Goal: Communication & Community: Participate in discussion

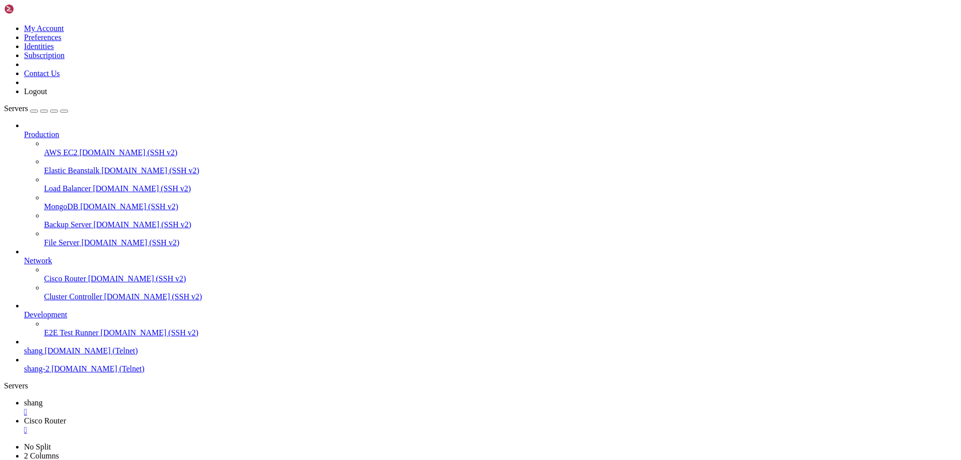
scroll to position [9109, 0]
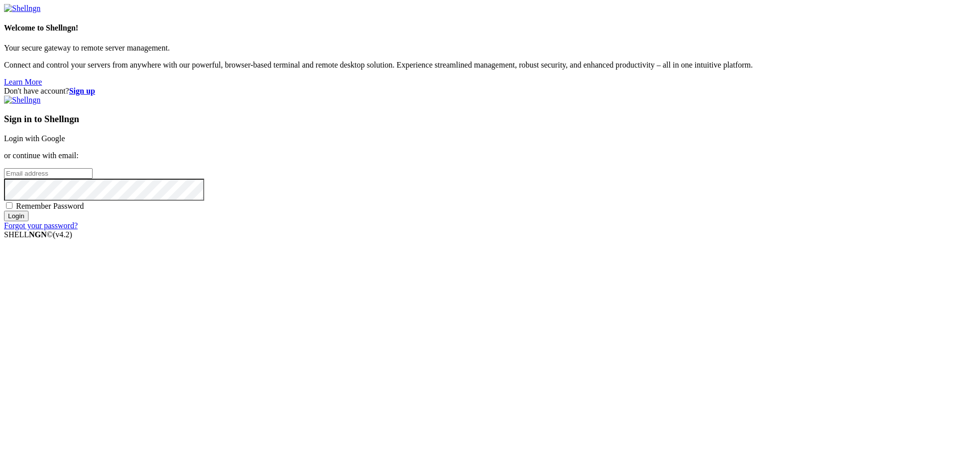
click at [65, 143] on link "Login with Google" at bounding box center [34, 138] width 61 height 9
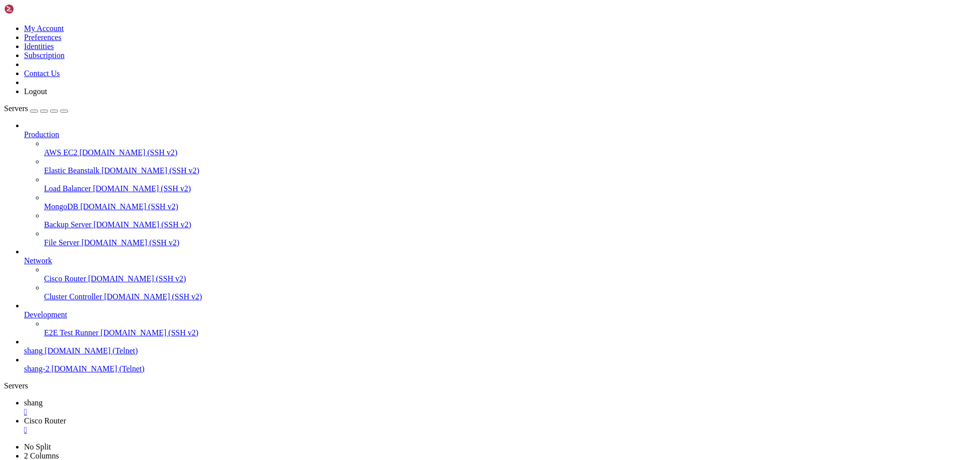
scroll to position [9109, 0]
click at [43, 398] on span "shang" at bounding box center [33, 402] width 19 height 9
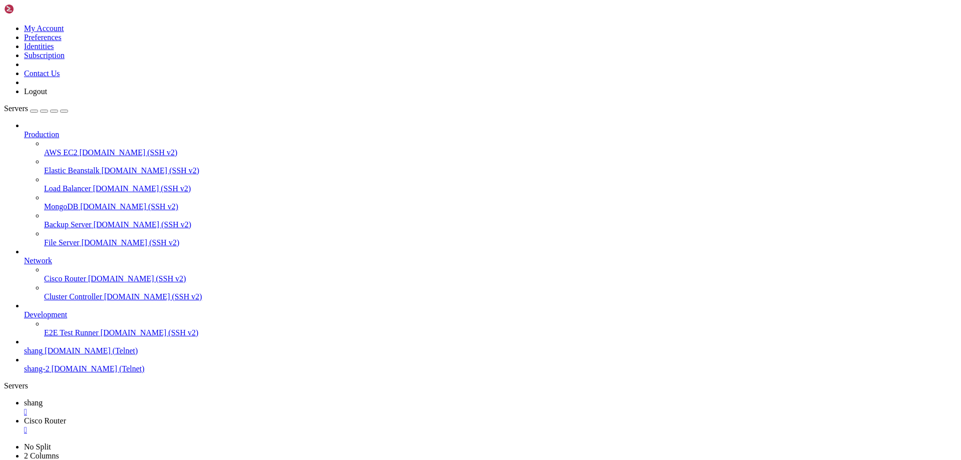
scroll to position [9417, 0]
